Goal: Information Seeking & Learning: Learn about a topic

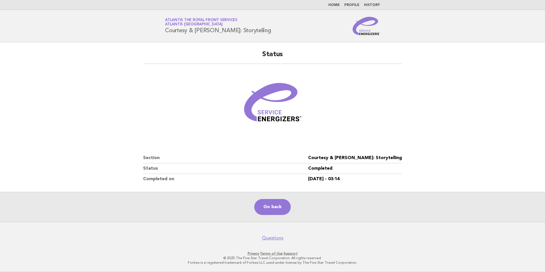
click at [420, 90] on main "Status Section Courtesy & [PERSON_NAME]: Storytelling Status Completed Complete…" at bounding box center [272, 131] width 545 height 179
click at [268, 202] on link "Go back" at bounding box center [272, 207] width 36 height 16
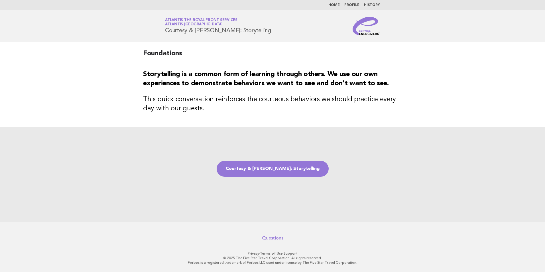
click at [338, 5] on link "Home" at bounding box center [333, 4] width 11 height 3
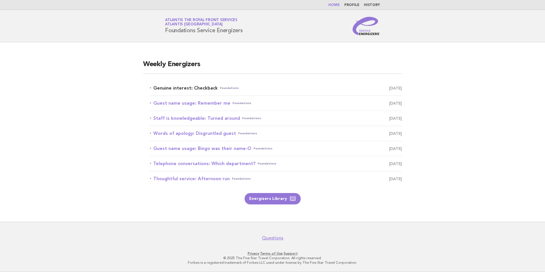
click at [182, 87] on link "Genuine interest: Checkback Foundations October 8" at bounding box center [276, 88] width 252 height 8
click at [200, 87] on link "Genuine interest: Checkback Foundations October 8" at bounding box center [276, 88] width 252 height 8
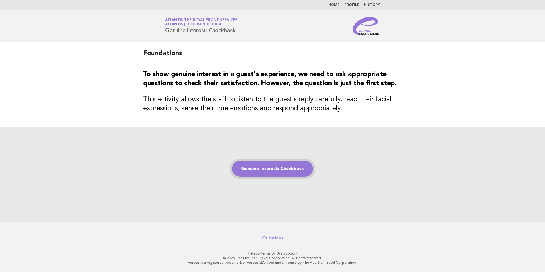
click at [279, 176] on link "Genuine interest: Checkback" at bounding box center [272, 169] width 81 height 16
click at [281, 173] on link "Genuine interest: Checkback" at bounding box center [272, 169] width 81 height 16
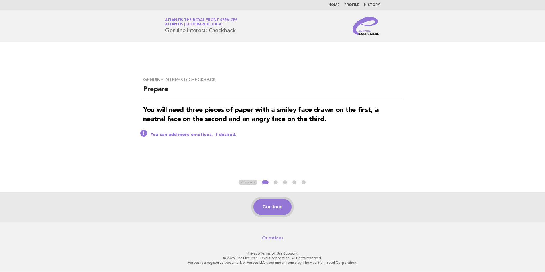
click at [270, 212] on button "Continue" at bounding box center [272, 207] width 38 height 16
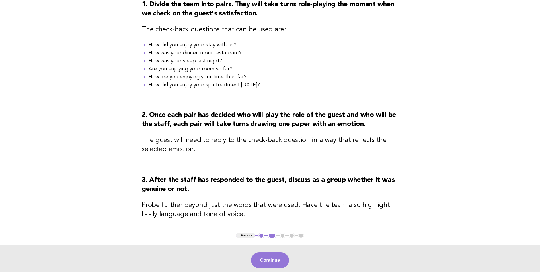
scroll to position [77, 0]
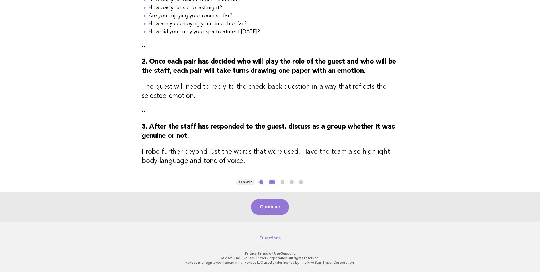
click at [272, 209] on button "Continue" at bounding box center [270, 207] width 38 height 16
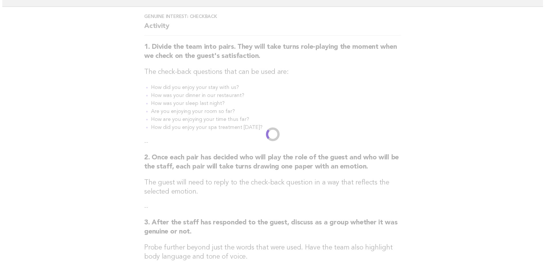
scroll to position [0, 0]
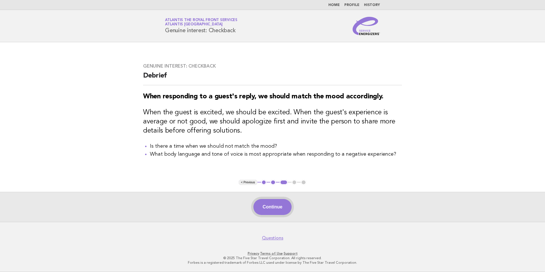
click at [270, 207] on button "Continue" at bounding box center [272, 207] width 38 height 16
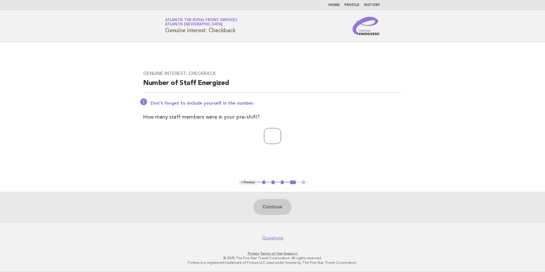
click at [281, 138] on input "*" at bounding box center [272, 136] width 17 height 16
click at [281, 133] on input "*" at bounding box center [272, 136] width 17 height 16
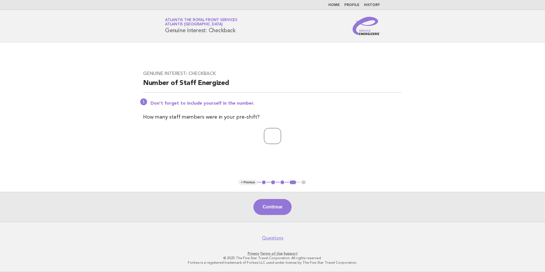
click at [281, 133] on input "*" at bounding box center [272, 136] width 17 height 16
type input "*"
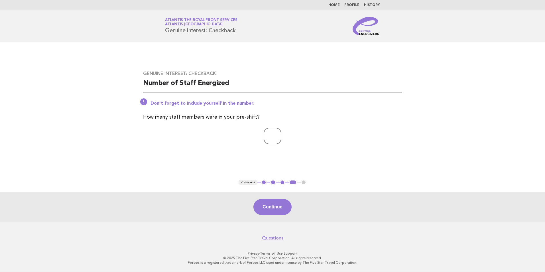
click at [281, 133] on input "*" at bounding box center [272, 136] width 17 height 16
click at [281, 209] on button "Continue" at bounding box center [272, 207] width 38 height 16
